Goal: Task Accomplishment & Management: Manage account settings

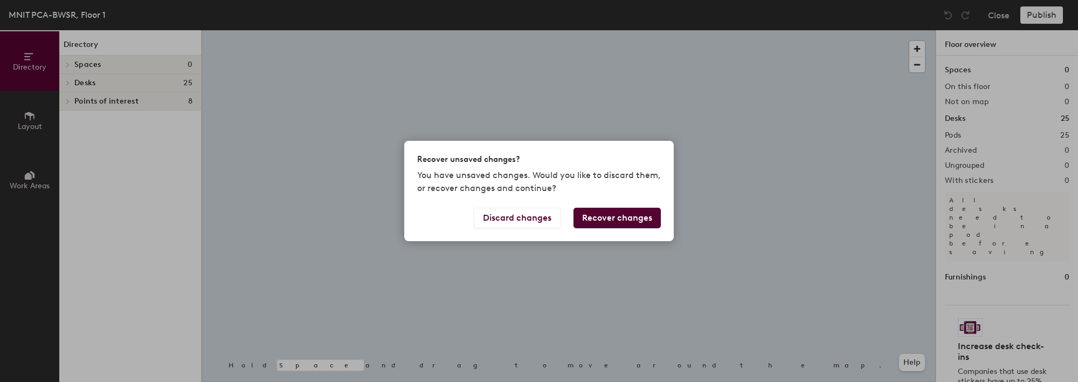
click at [26, 121] on div "Recover unsaved changes? You have unsaved changes. Would you like to discard th…" at bounding box center [539, 191] width 1078 height 382
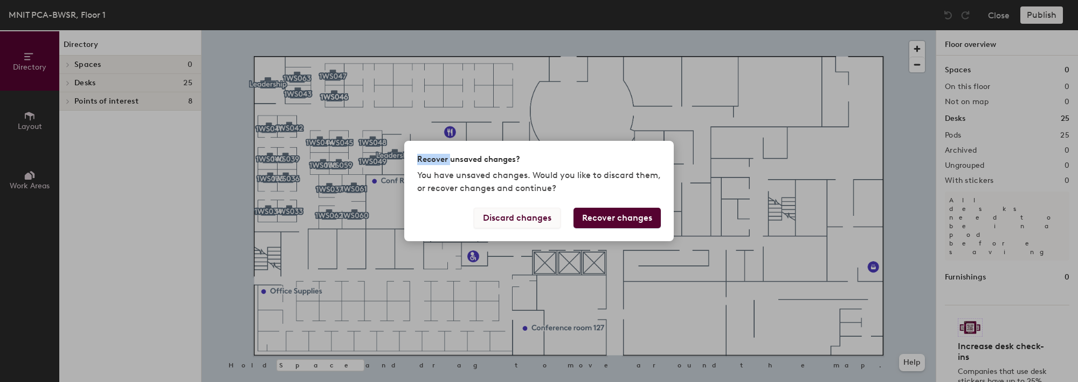
click at [537, 222] on button "Discard changes" at bounding box center [517, 218] width 87 height 20
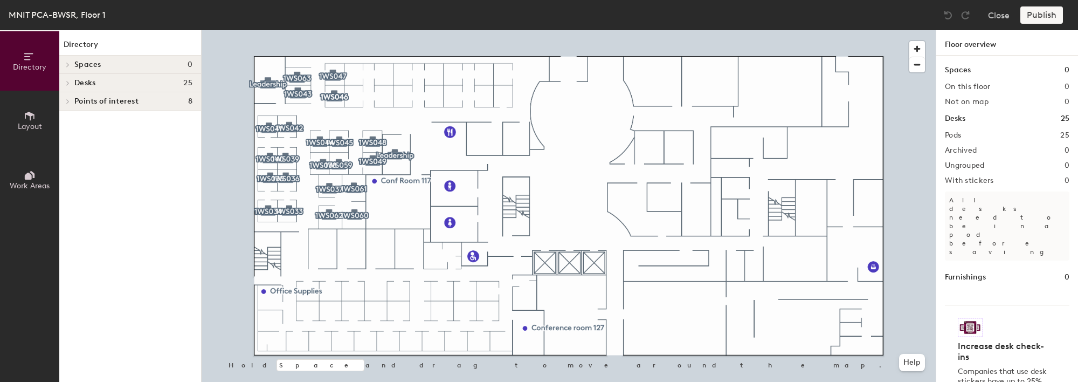
click at [24, 126] on span "Layout" at bounding box center [30, 126] width 24 height 9
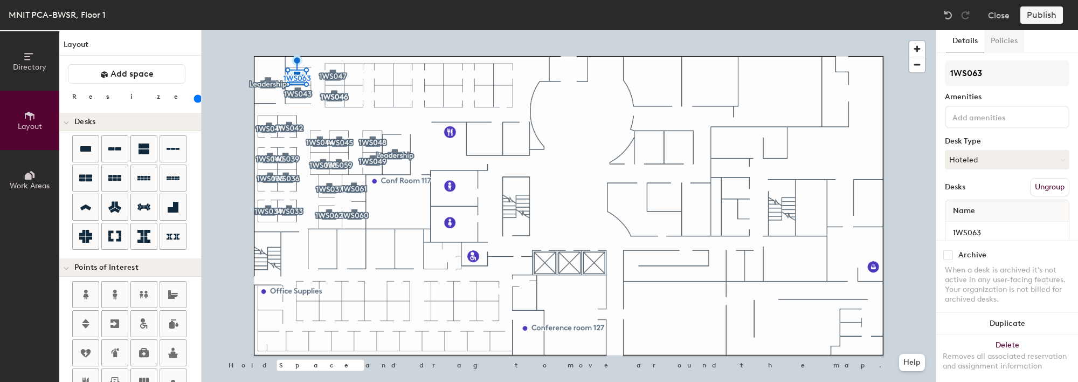
click at [1005, 42] on button "Policies" at bounding box center [1005, 41] width 40 height 22
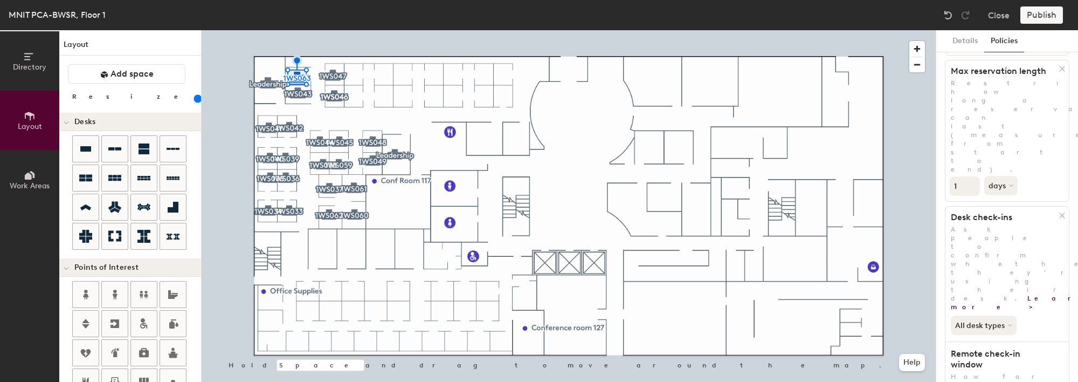
scroll to position [190, 0]
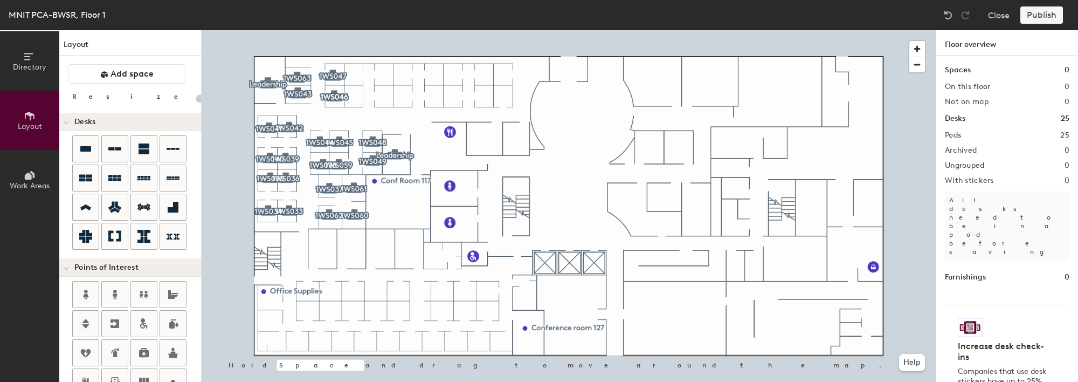
type input "140"
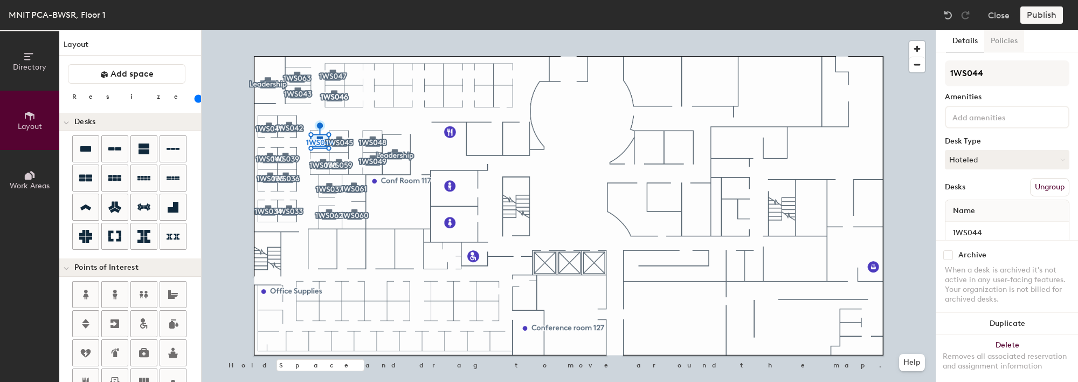
click at [1005, 43] on button "Policies" at bounding box center [1005, 41] width 40 height 22
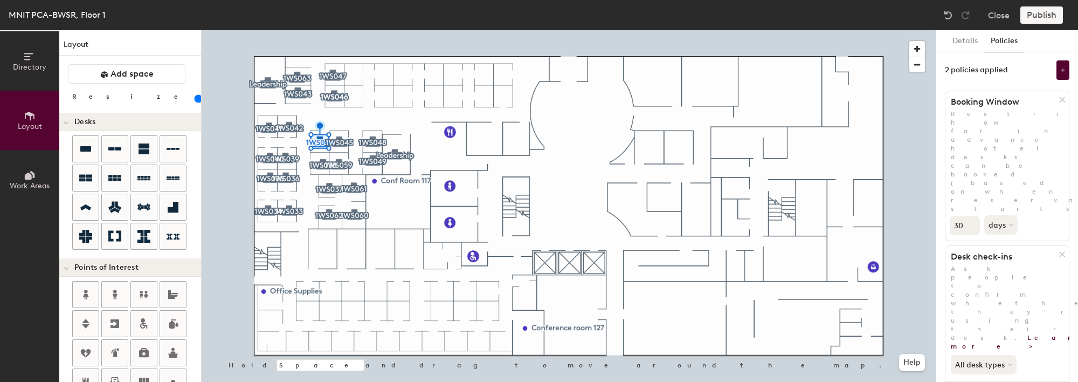
click at [1005, 43] on button "Policies" at bounding box center [1005, 41] width 40 height 22
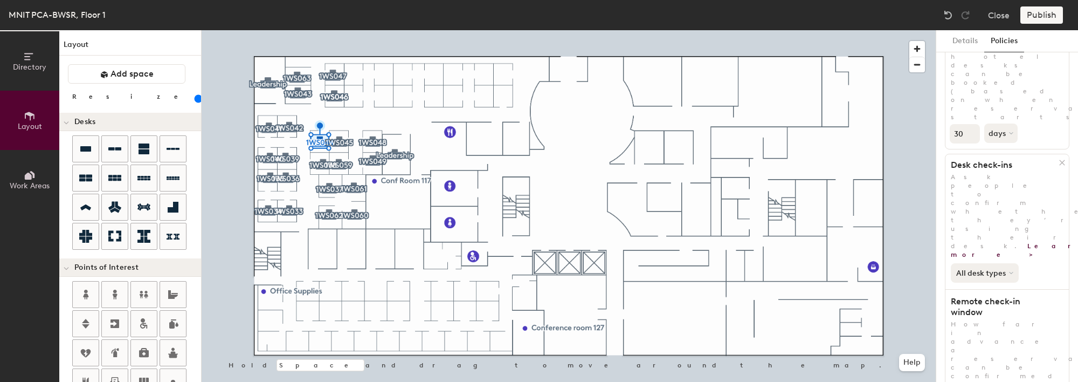
scroll to position [108, 0]
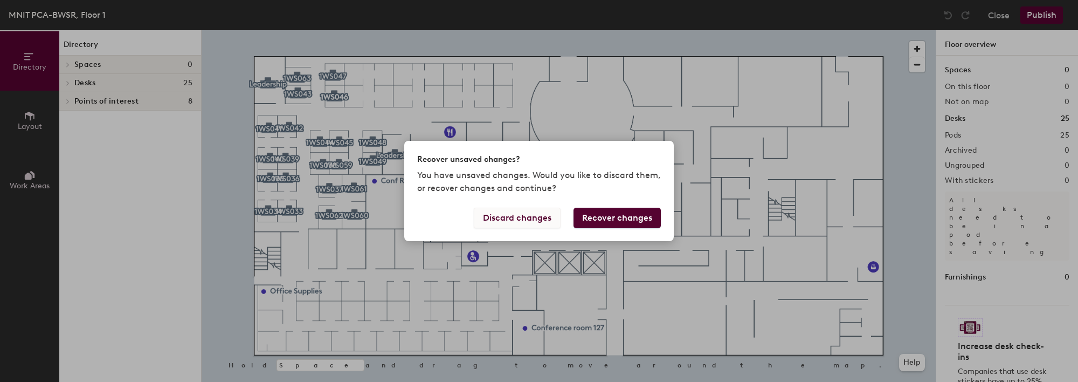
click at [542, 220] on button "Discard changes" at bounding box center [517, 218] width 87 height 20
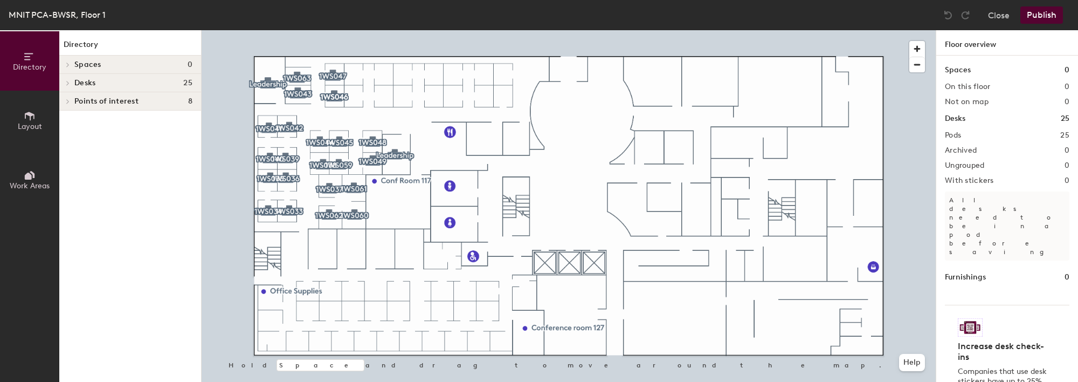
click at [32, 122] on span "Layout" at bounding box center [30, 126] width 24 height 9
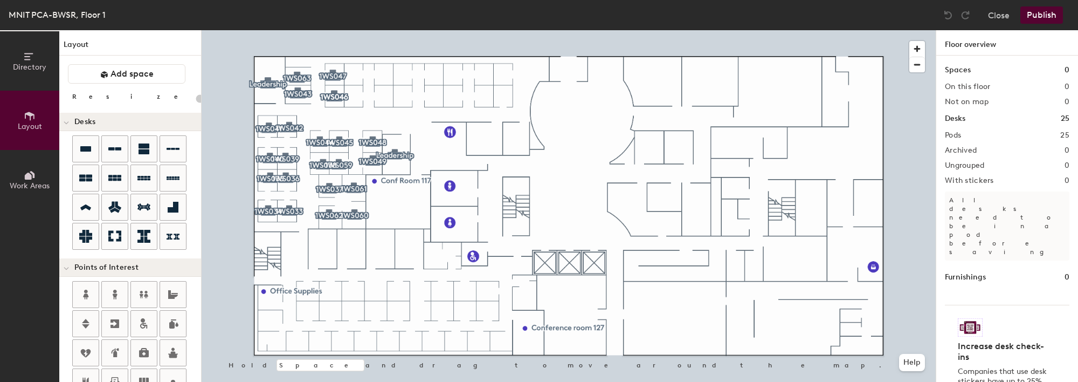
click at [30, 66] on span "Directory" at bounding box center [29, 67] width 33 height 9
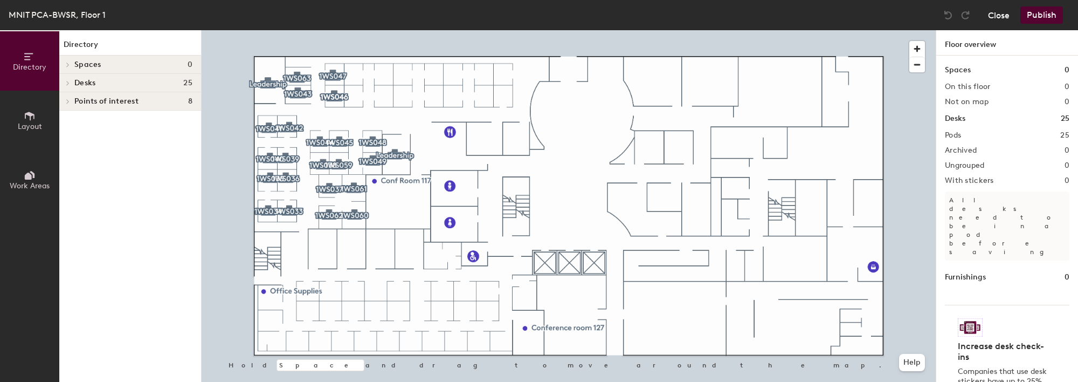
click at [1004, 16] on button "Close" at bounding box center [999, 14] width 22 height 17
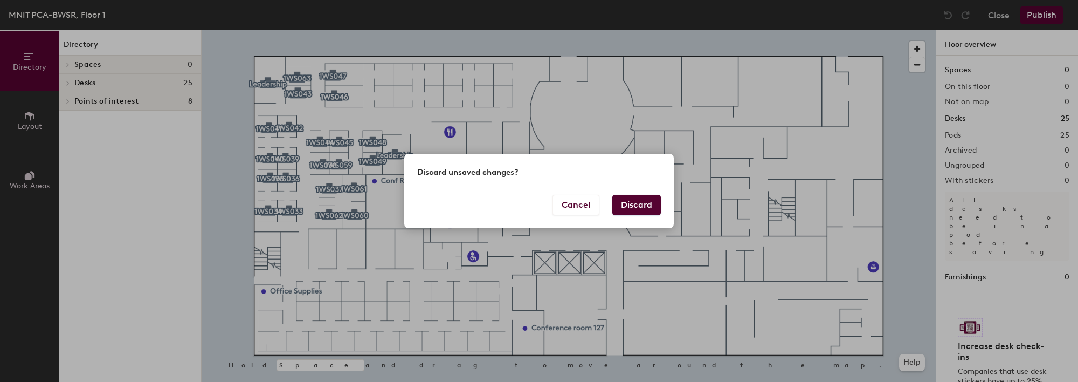
click at [641, 204] on button "Discard" at bounding box center [637, 205] width 49 height 20
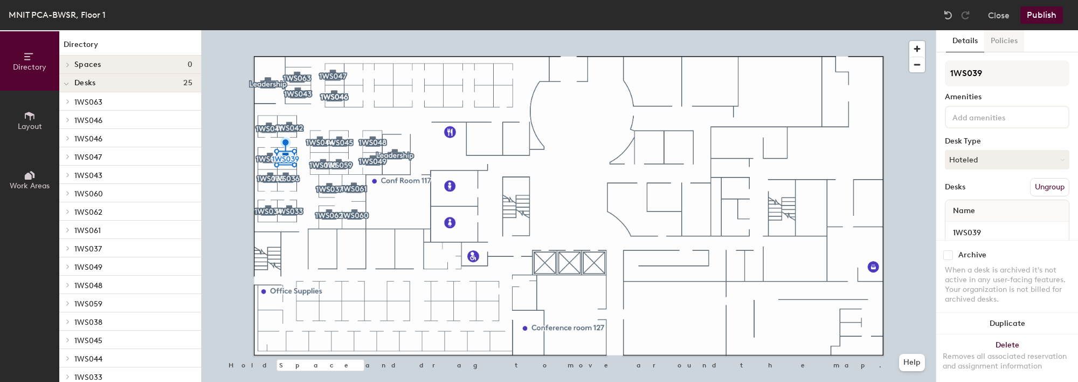
click at [1003, 40] on button "Policies" at bounding box center [1005, 41] width 40 height 22
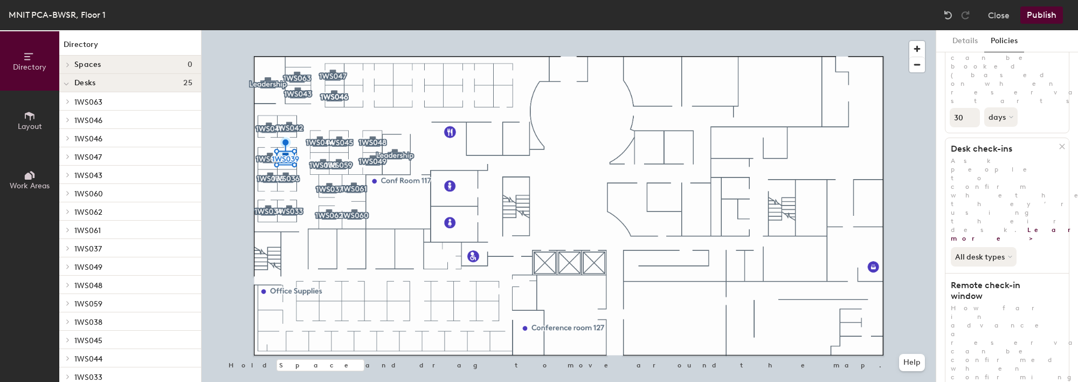
scroll to position [112, 0]
